Goal: Information Seeking & Learning: Find contact information

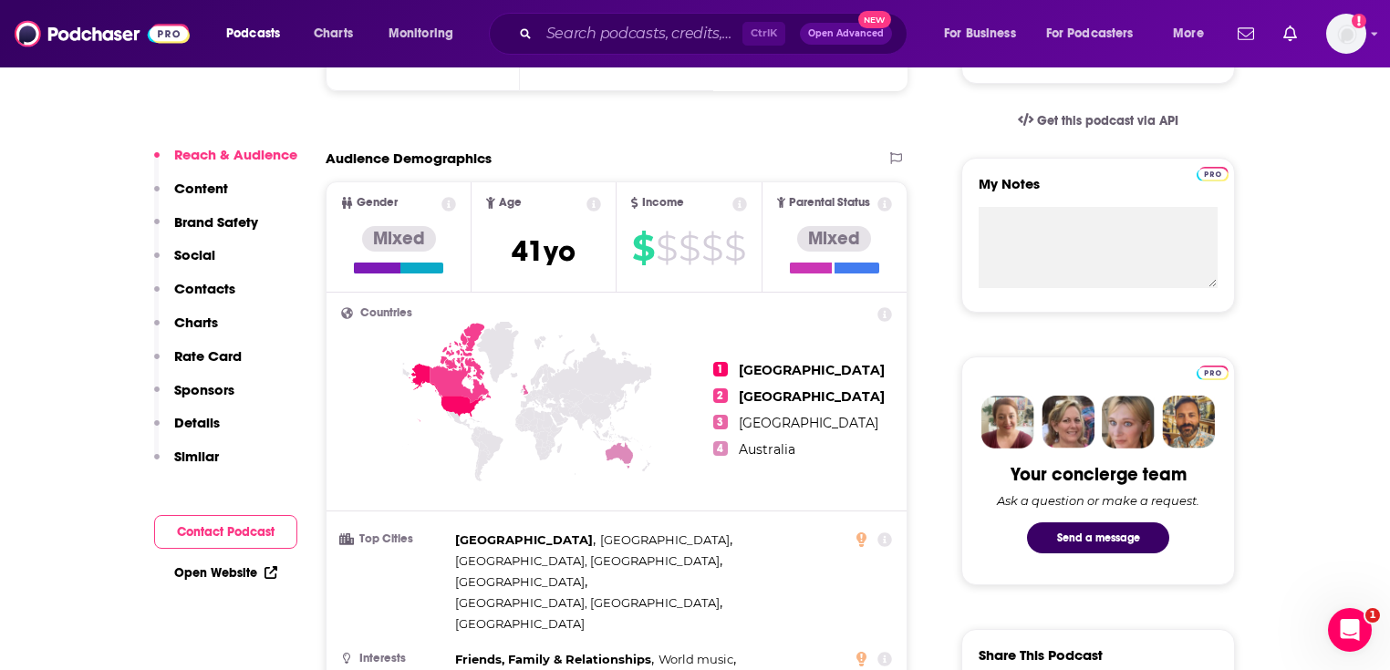
scroll to position [584, 0]
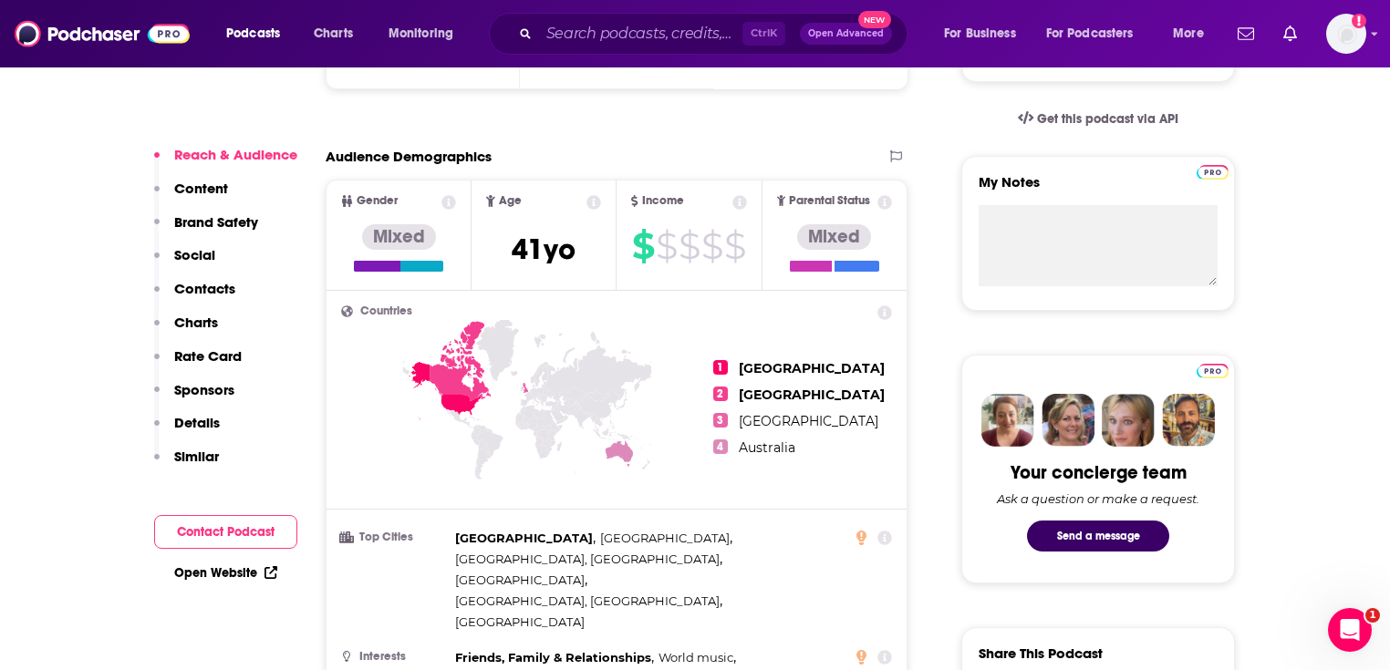
click at [241, 537] on button "Contact Podcast" at bounding box center [225, 532] width 143 height 34
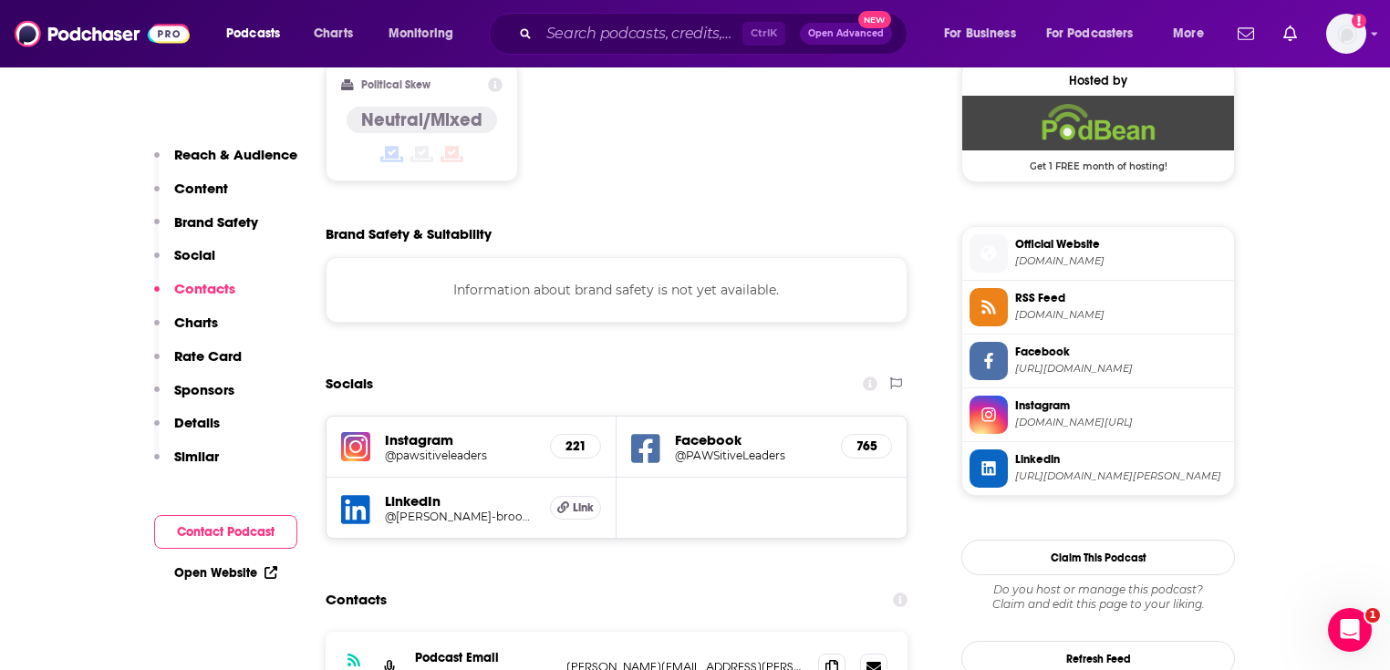
scroll to position [1737, 0]
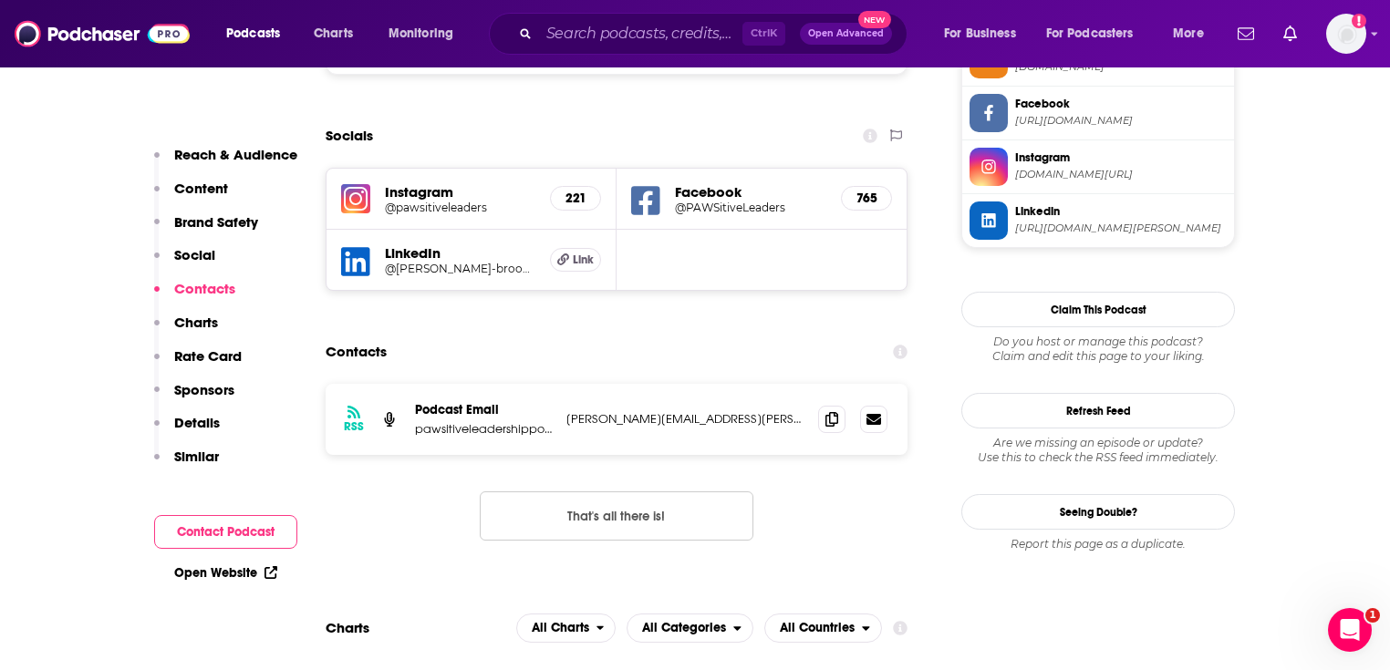
click at [237, 578] on link "Open Website" at bounding box center [225, 573] width 103 height 16
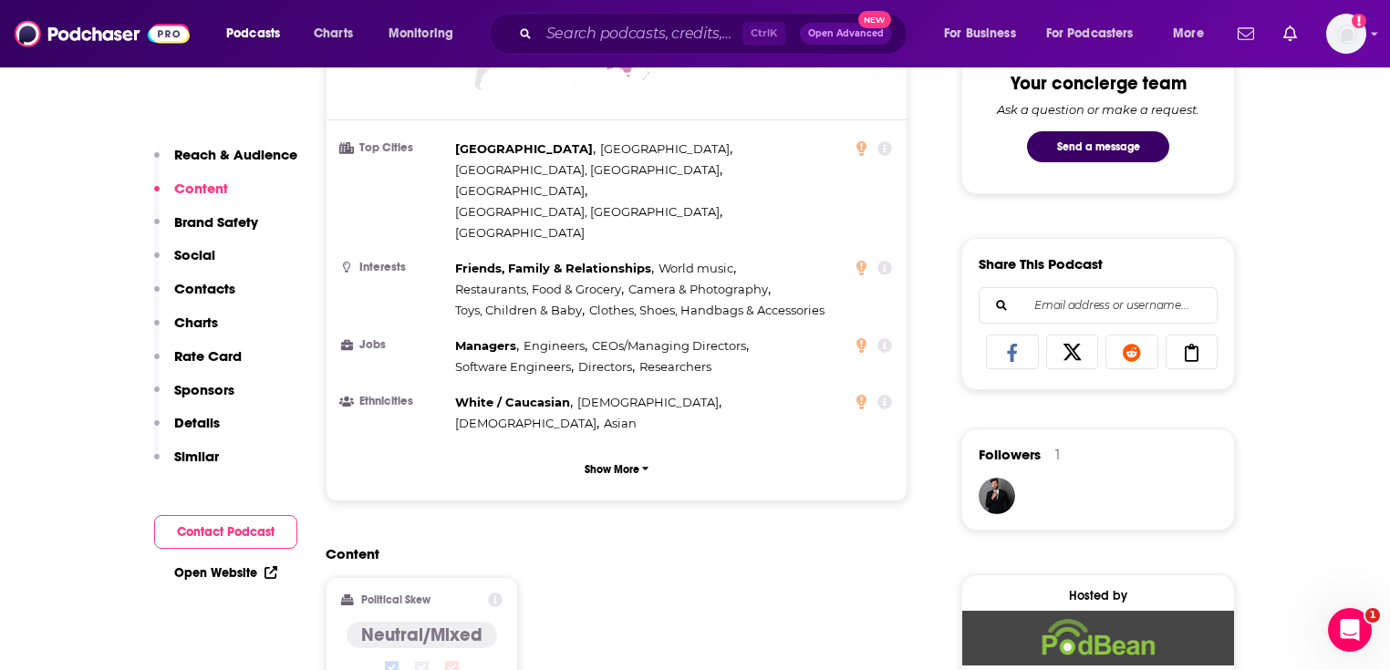
scroll to position [788, 0]
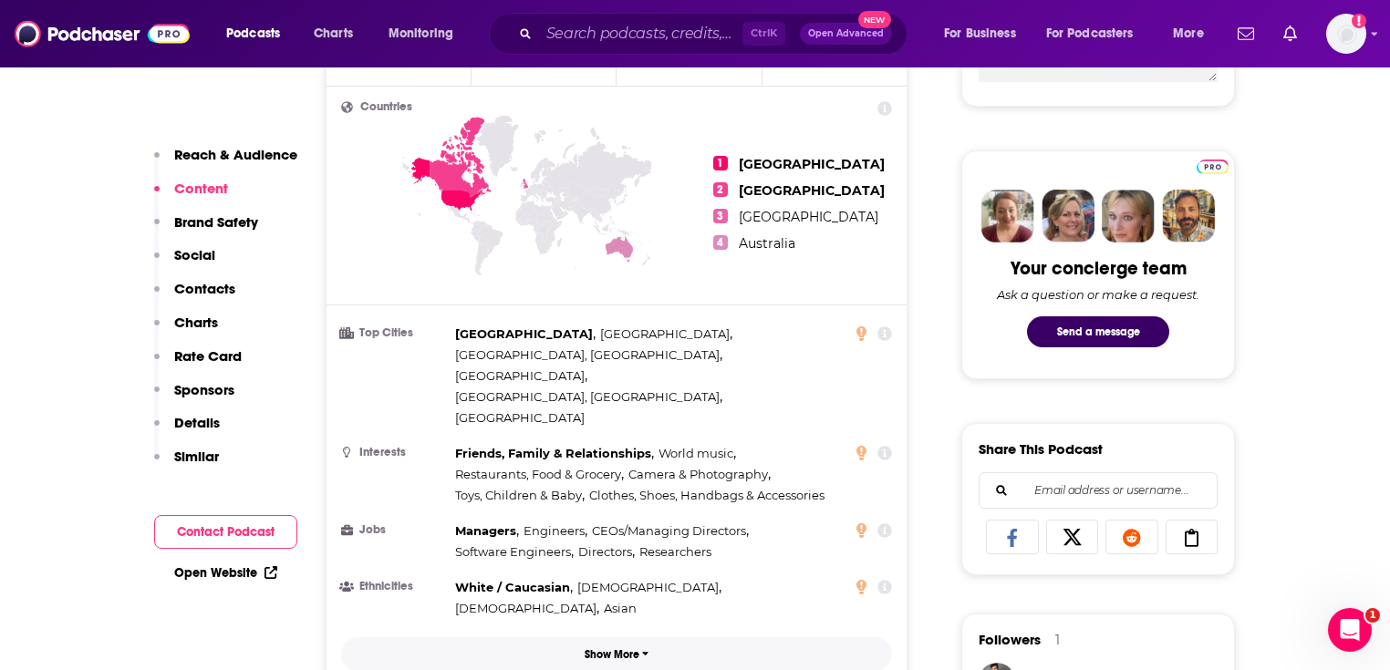
click at [614, 648] on p "Show More" at bounding box center [612, 654] width 55 height 13
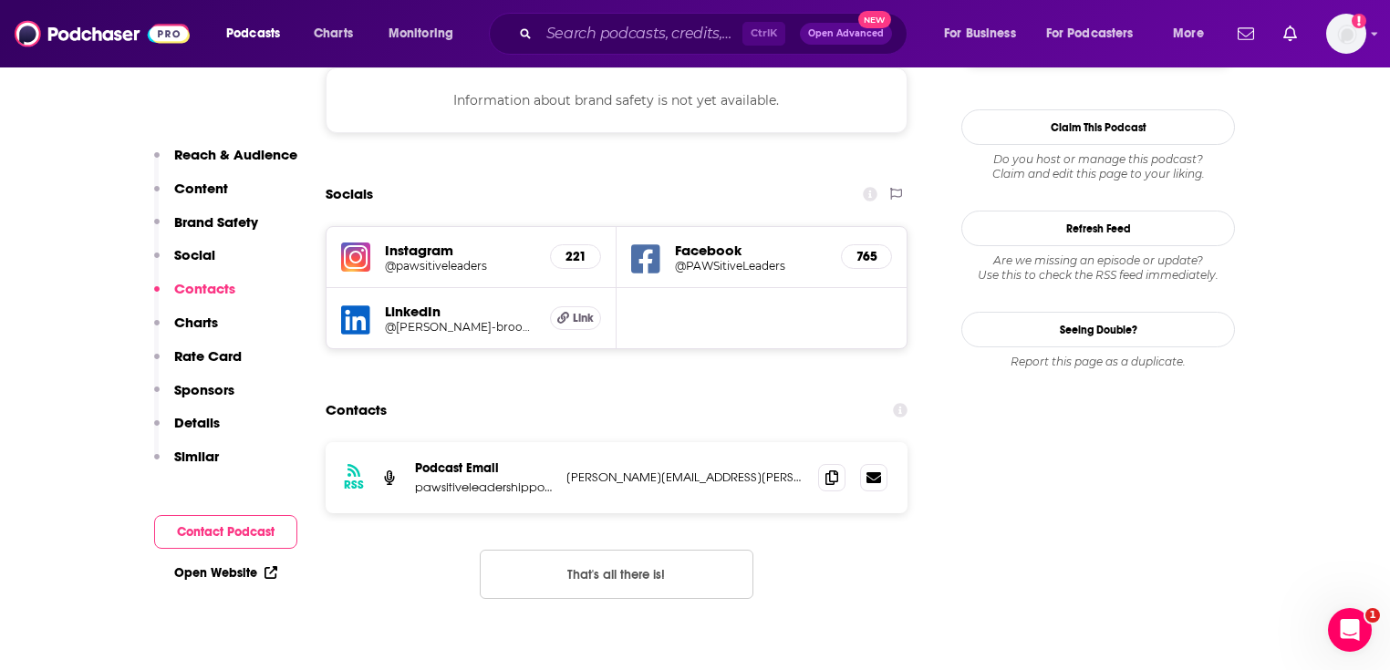
scroll to position [1810, 0]
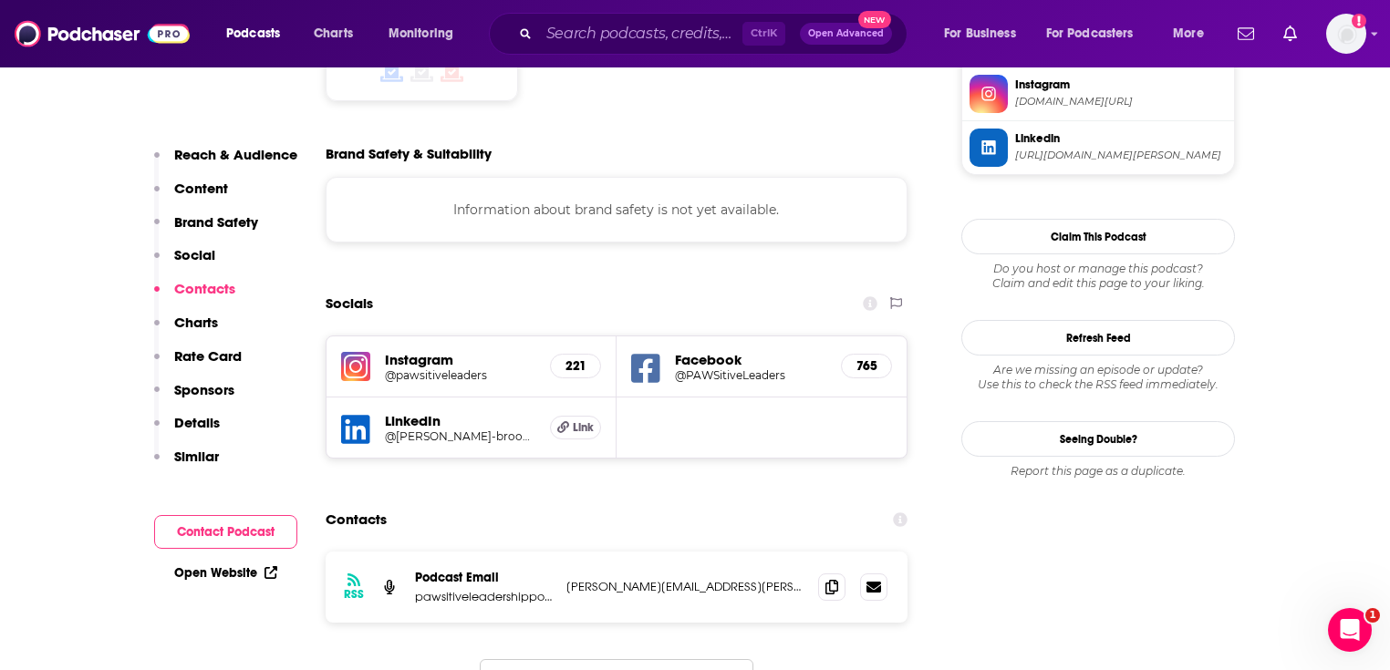
click at [415, 412] on h5 "LinkedIn" at bounding box center [460, 420] width 150 height 17
click at [427, 430] on h5 "@caroline-brookfield" at bounding box center [460, 437] width 150 height 14
click at [446, 351] on h5 "Instagram" at bounding box center [460, 359] width 150 height 17
click at [445, 368] on h5 "@pawsitiveleaders" at bounding box center [460, 375] width 150 height 14
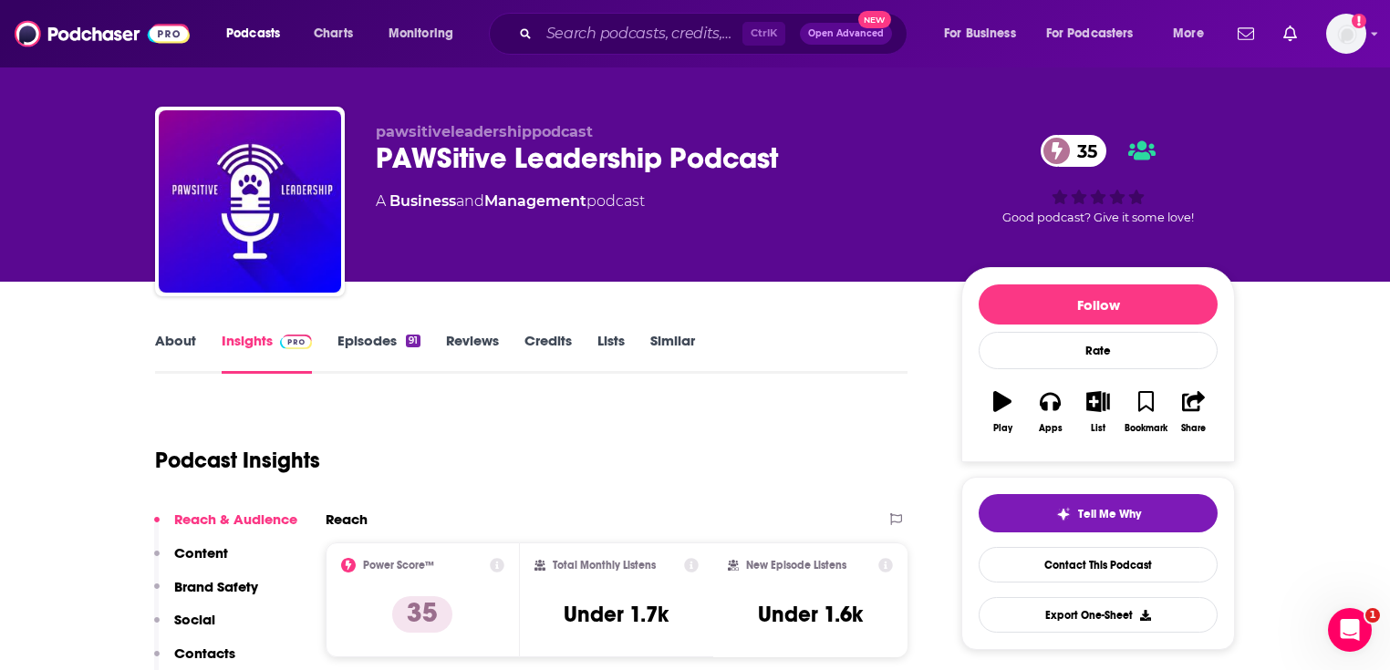
scroll to position [0, 0]
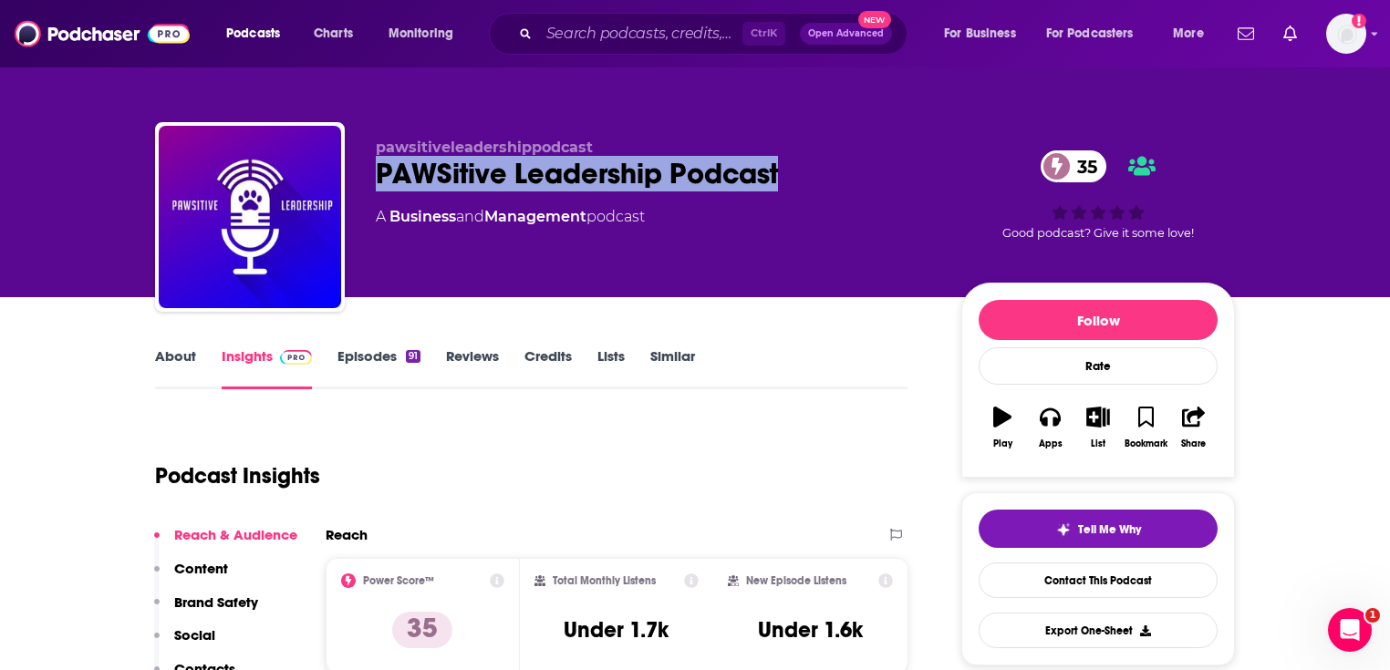
drag, startPoint x: 383, startPoint y: 171, endPoint x: 795, endPoint y: 160, distance: 412.4
click at [795, 160] on div "PAWSitive Leadership Podcast 35" at bounding box center [654, 174] width 556 height 36
copy h2 "PAWSitive Leadership Podcast"
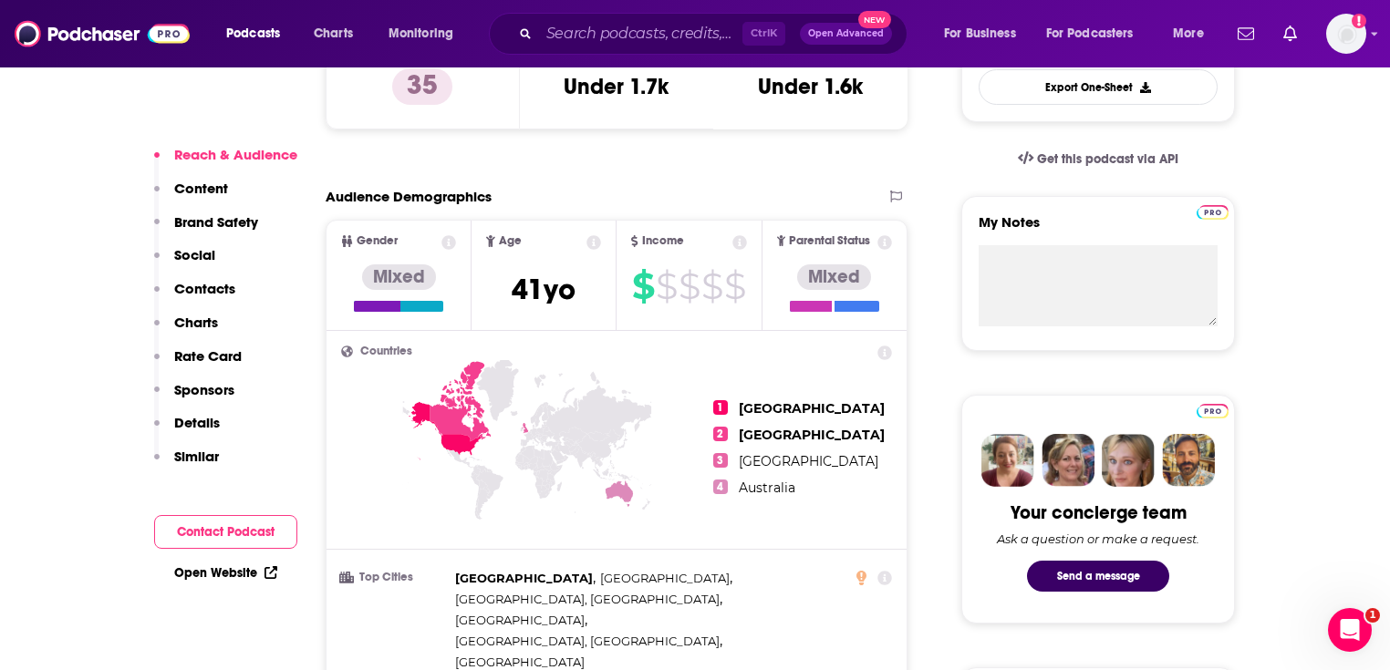
scroll to position [292, 0]
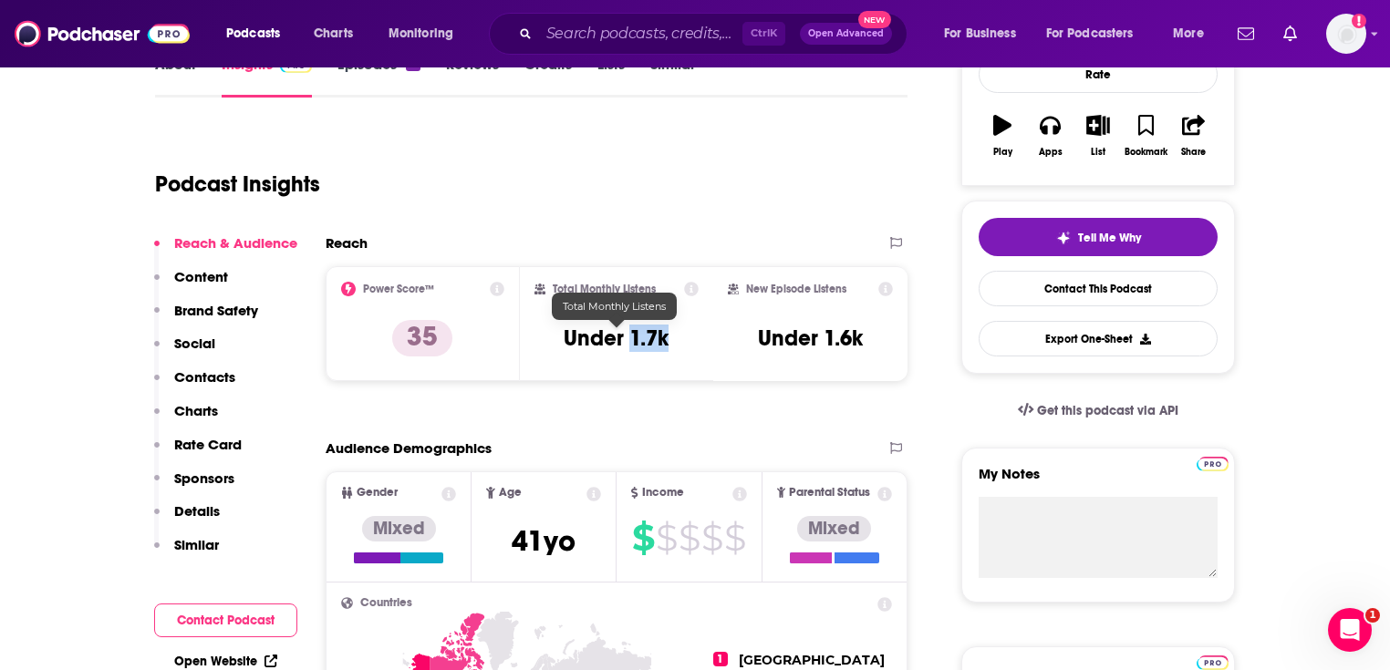
drag, startPoint x: 677, startPoint y: 336, endPoint x: 628, endPoint y: 343, distance: 49.8
click at [628, 343] on div "Total Monthly Listens Under 1.7k" at bounding box center [616, 324] width 165 height 84
copy h3 "1.7k"
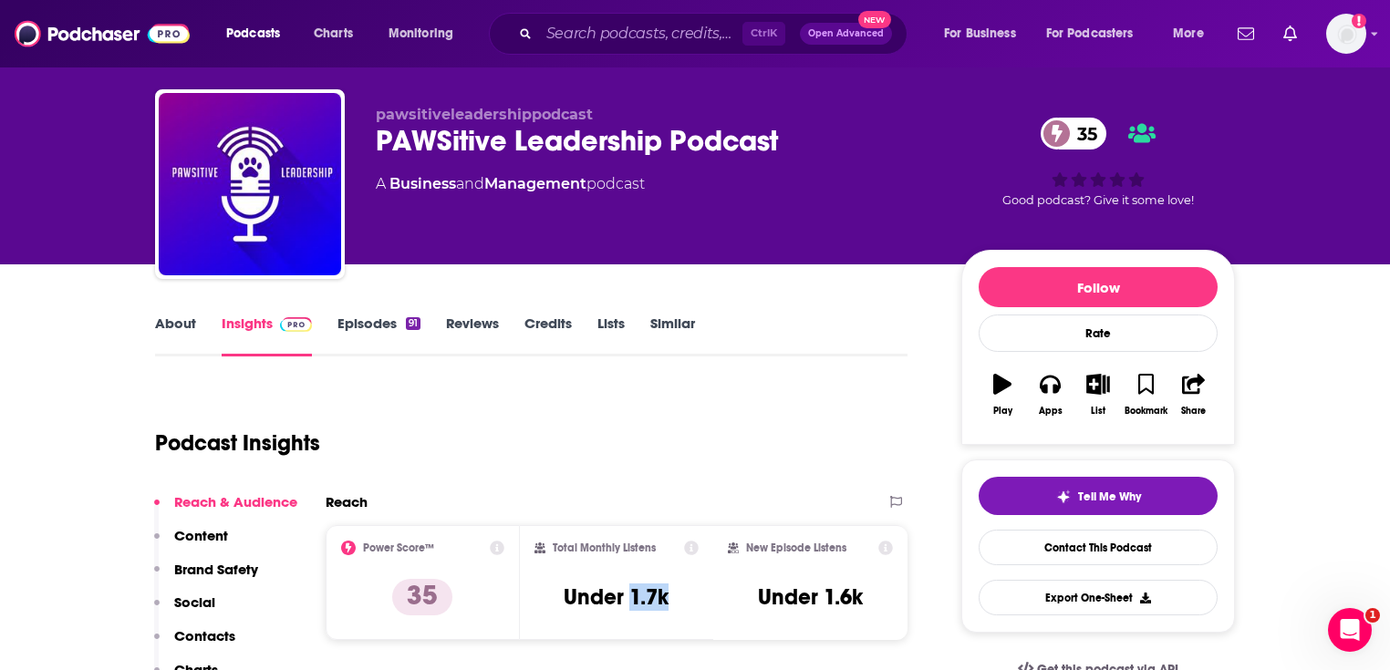
scroll to position [0, 0]
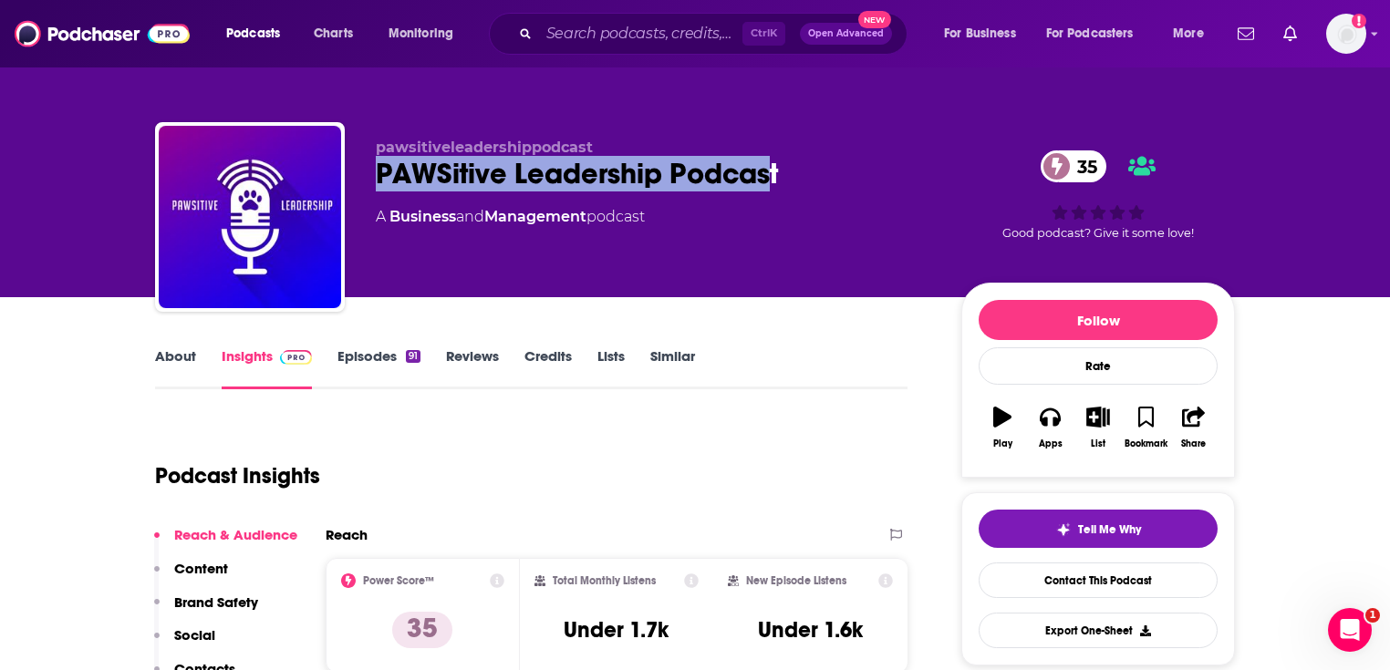
drag, startPoint x: 773, startPoint y: 162, endPoint x: 366, endPoint y: 168, distance: 406.8
click at [366, 168] on div "pawsitiveleadershippodcast PAWSitive Leadership Podcast 35 A Business and Manag…" at bounding box center [695, 220] width 1080 height 197
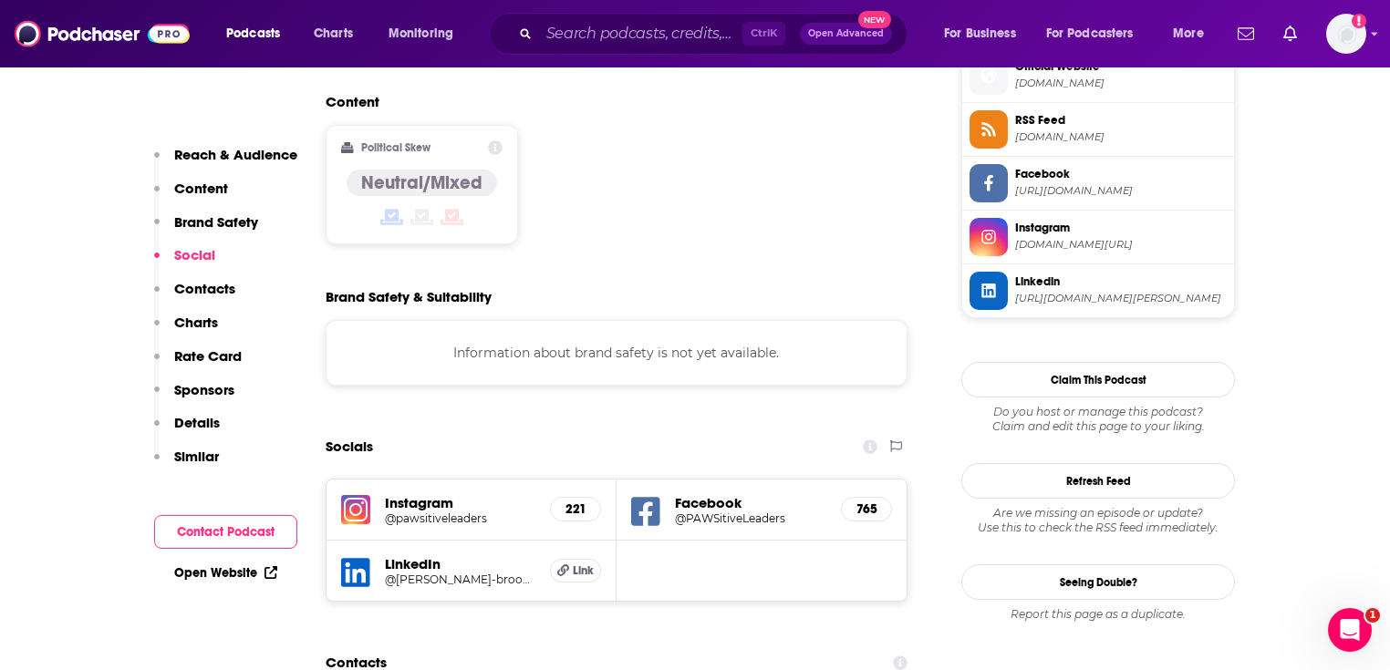
scroll to position [1824, 0]
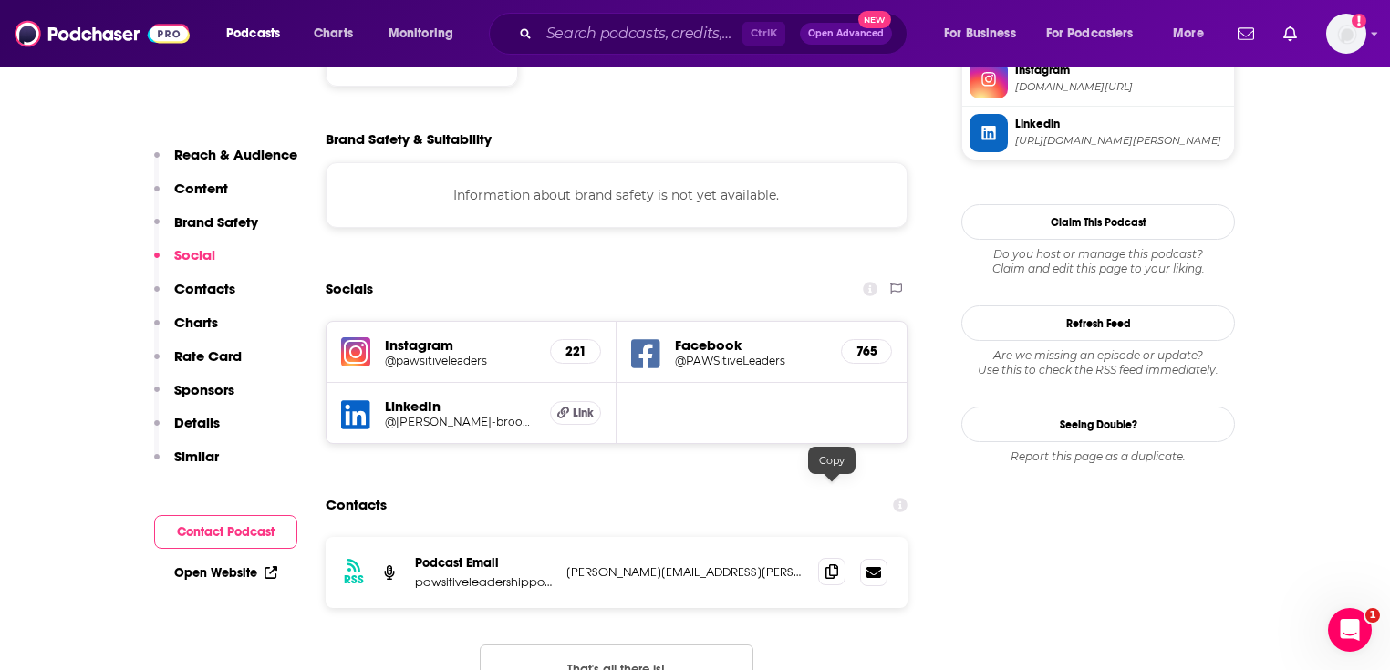
click at [825, 565] on icon at bounding box center [831, 572] width 13 height 15
drag, startPoint x: 473, startPoint y: 497, endPoint x: 550, endPoint y: 503, distance: 76.9
click at [550, 575] on p "pawsitiveleadershippodcast" at bounding box center [483, 583] width 137 height 16
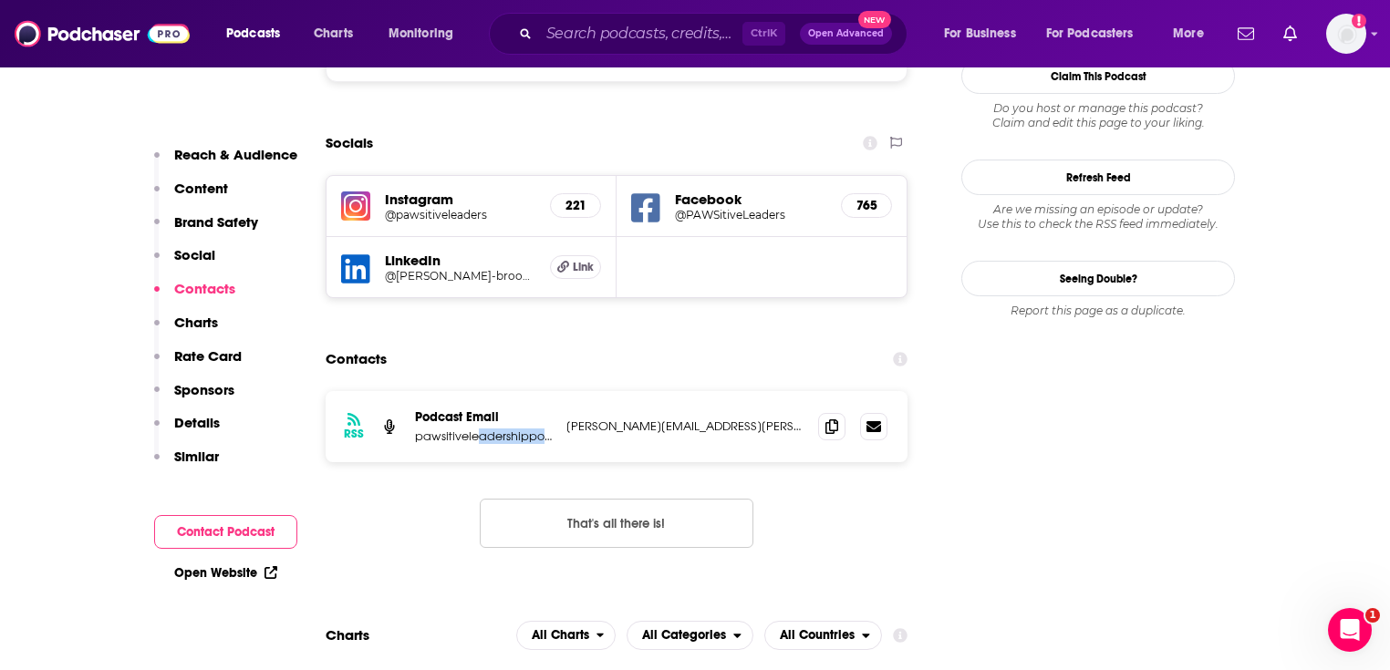
scroll to position [1751, 0]
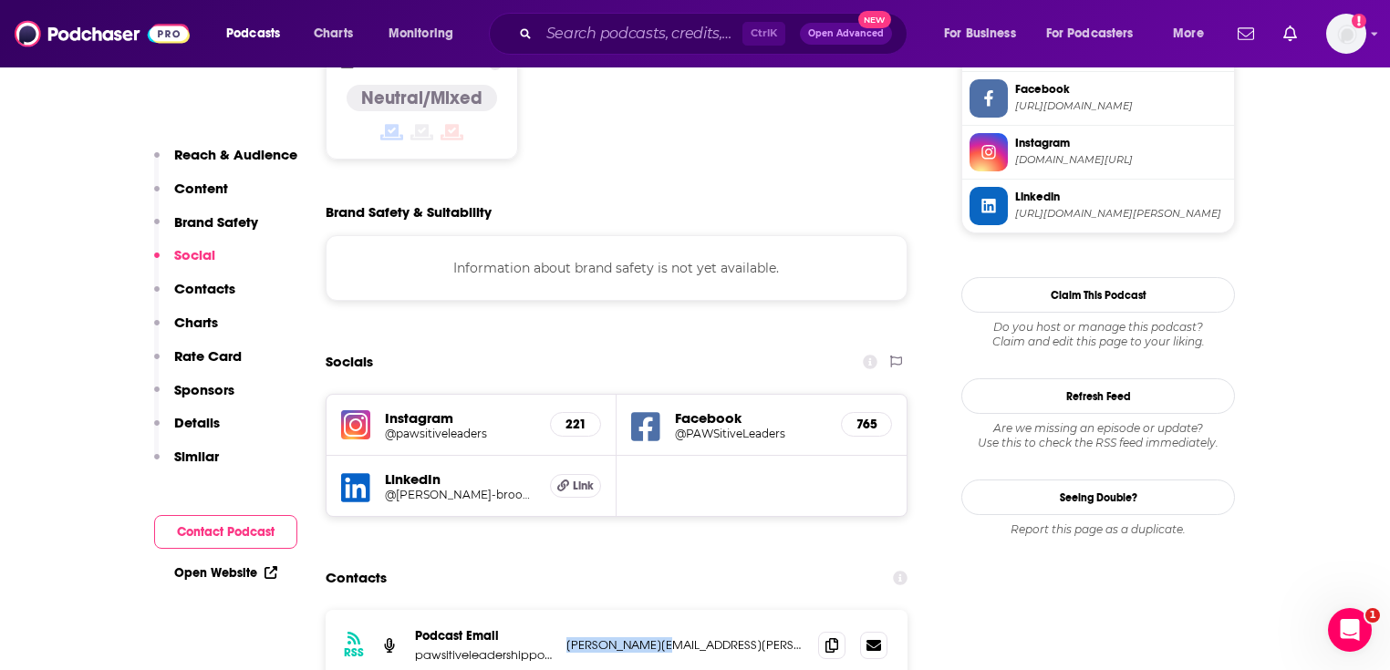
drag, startPoint x: 567, startPoint y: 565, endPoint x: 657, endPoint y: 569, distance: 89.5
click at [657, 638] on p "andrea.crabtree@rocketmail.com" at bounding box center [684, 646] width 237 height 16
copy p "andrea.crabtree"
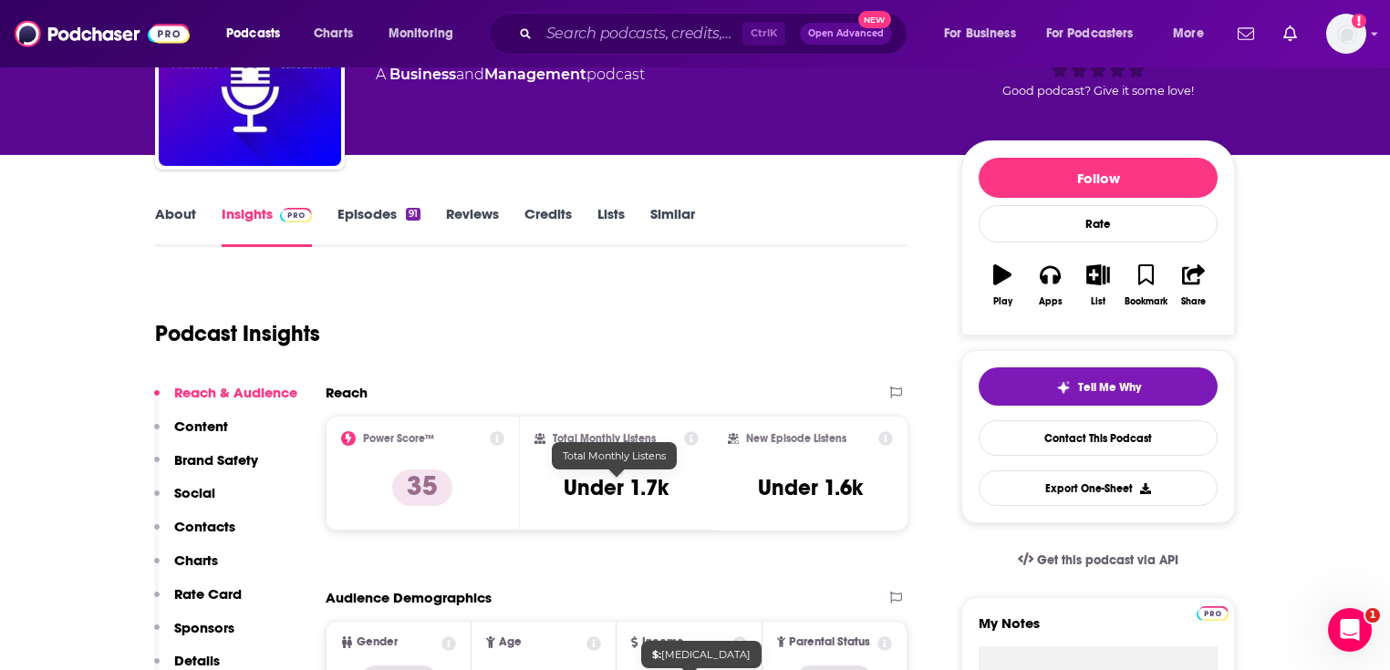
scroll to position [0, 0]
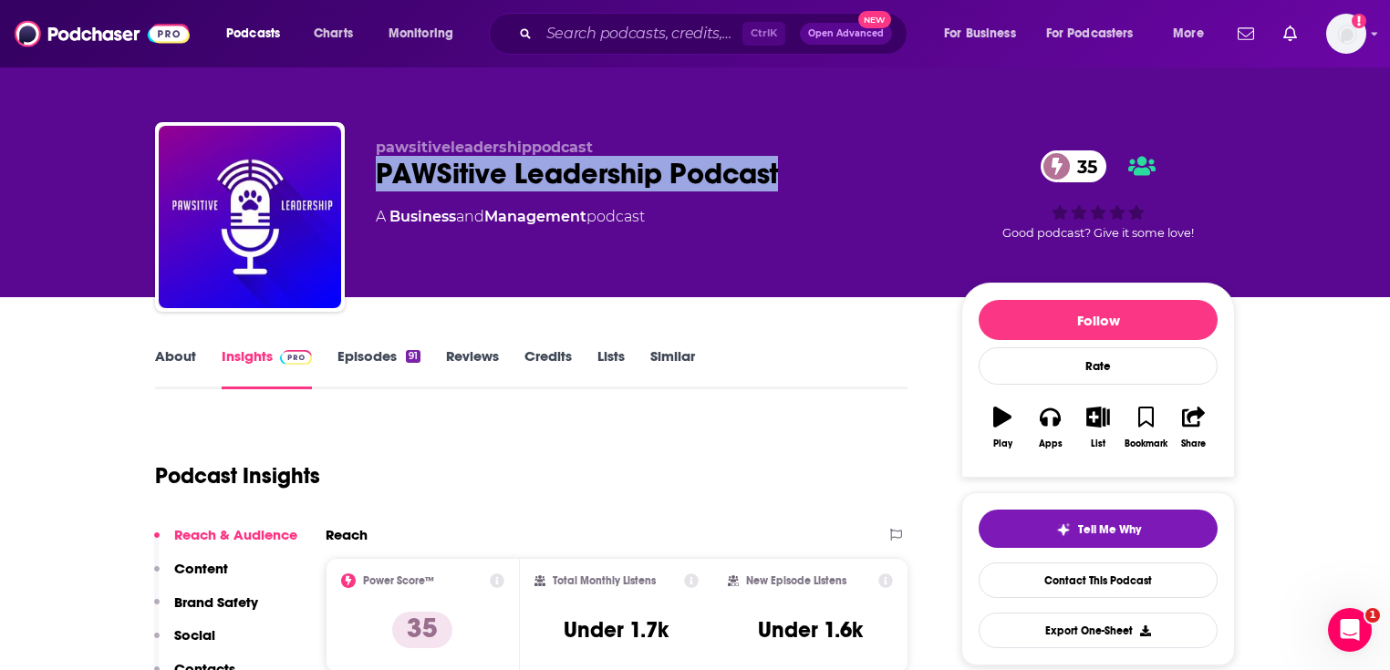
drag, startPoint x: 814, startPoint y: 178, endPoint x: 377, endPoint y: 174, distance: 436.9
click at [377, 174] on div "PAWSitive Leadership Podcast 35" at bounding box center [654, 174] width 556 height 36
copy h2 "PAWSitive Leadership Podcast"
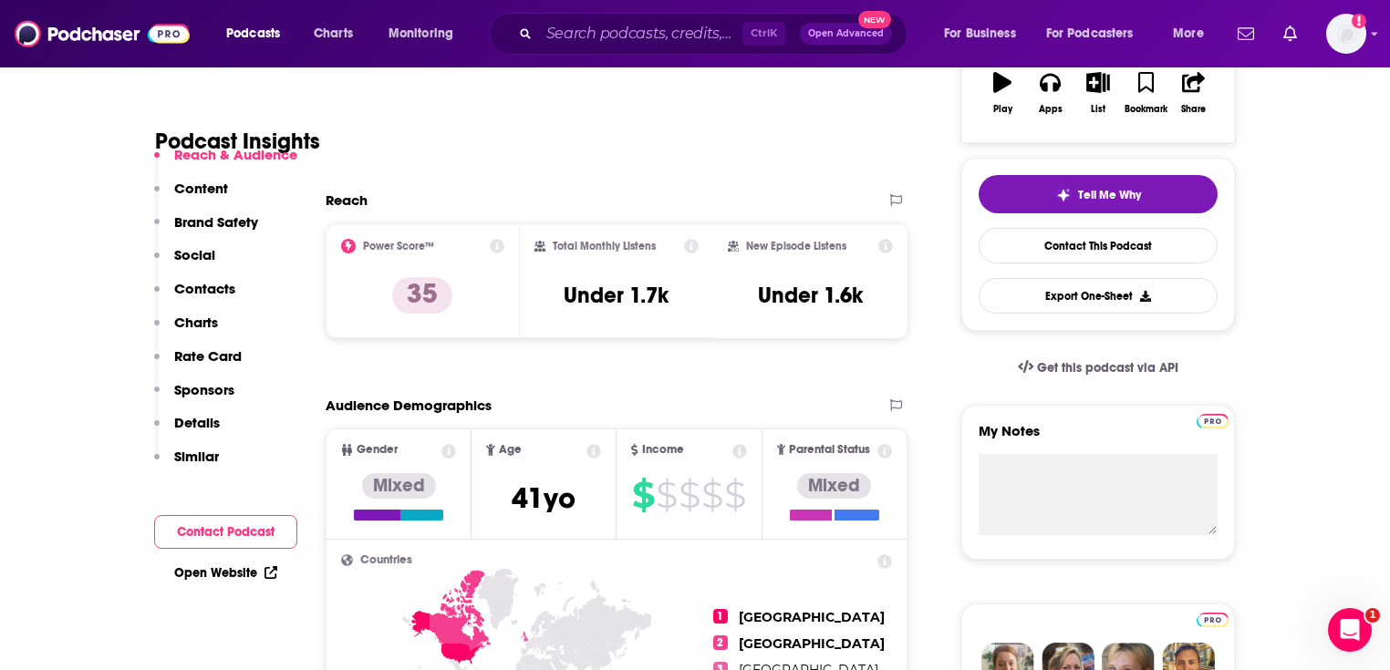
scroll to position [365, 0]
